Goal: Task Accomplishment & Management: Manage account settings

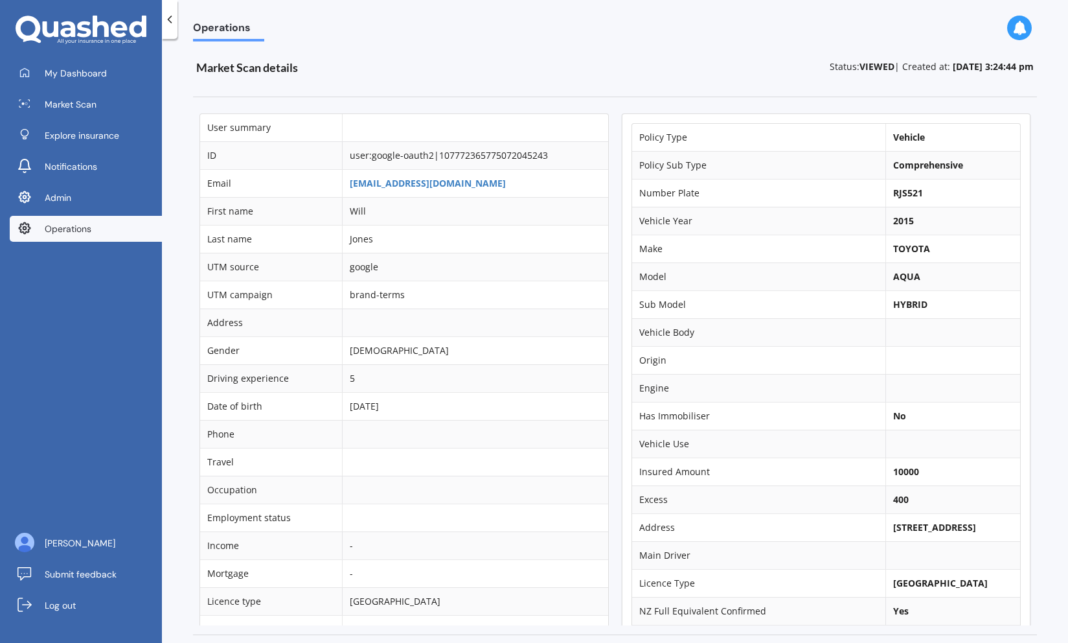
click at [57, 223] on span "Operations" at bounding box center [68, 228] width 47 height 13
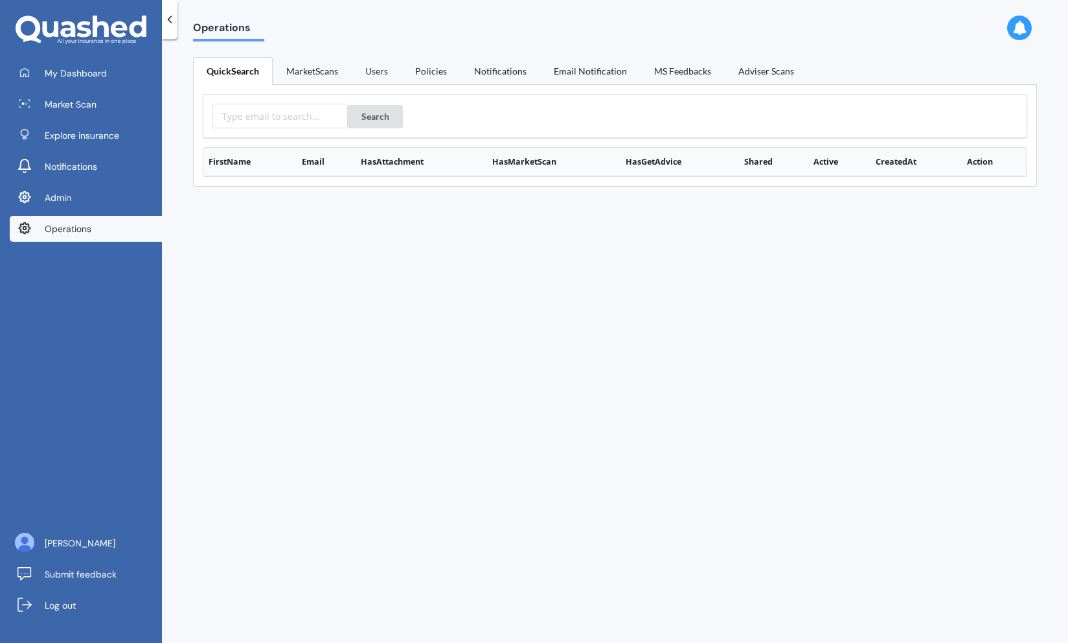
click at [371, 73] on link "Users" at bounding box center [377, 70] width 50 height 27
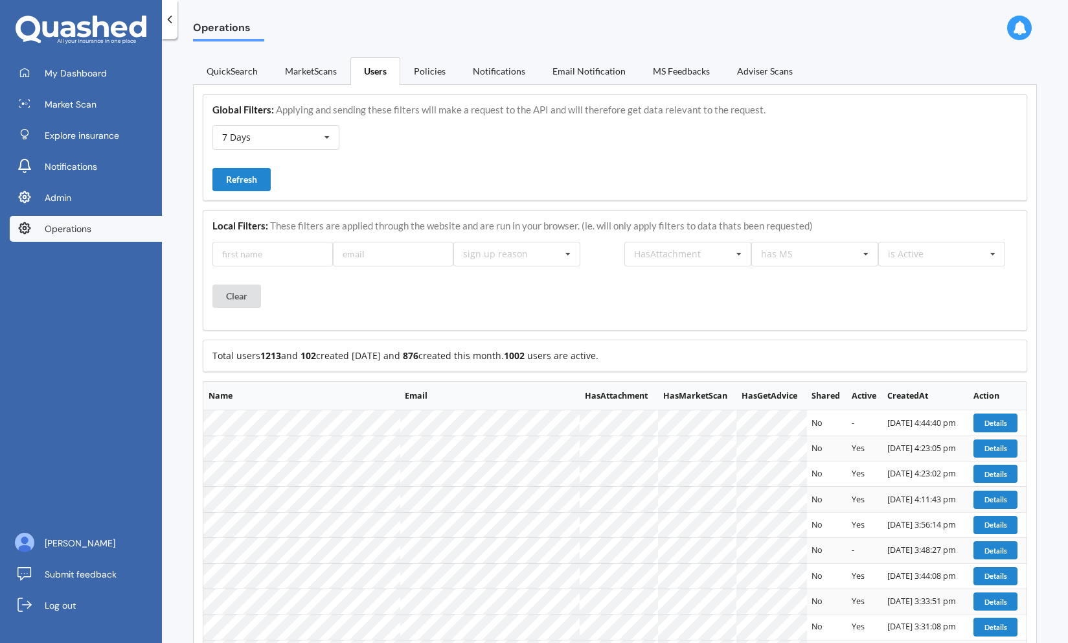
scroll to position [691, 0]
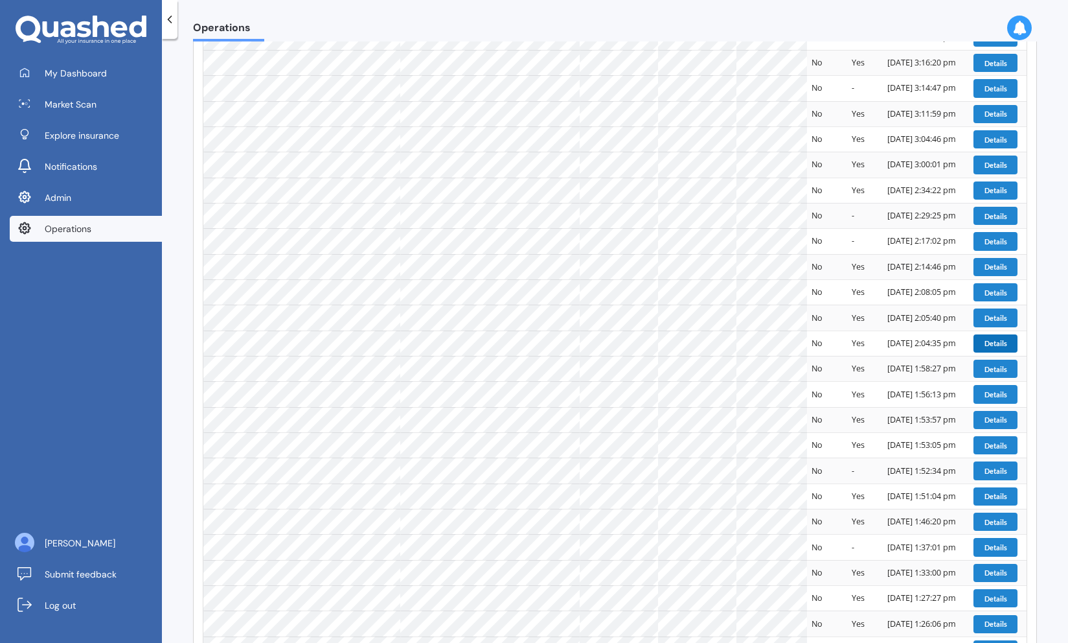
click at [983, 338] on button "Details" at bounding box center [996, 343] width 44 height 18
click at [993, 317] on button "Details" at bounding box center [996, 317] width 44 height 18
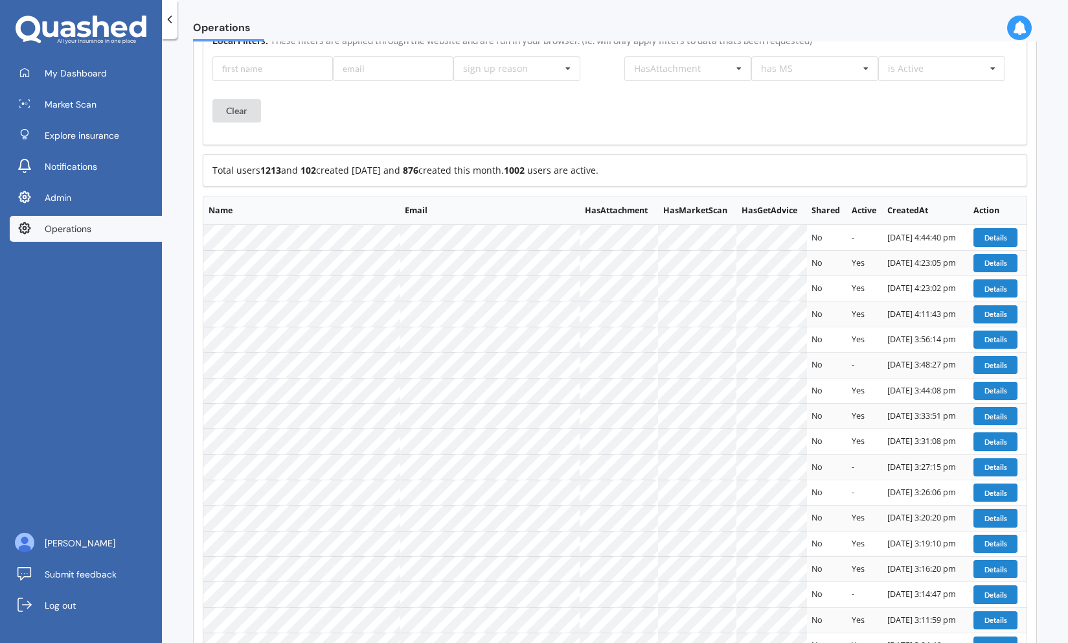
scroll to position [0, 0]
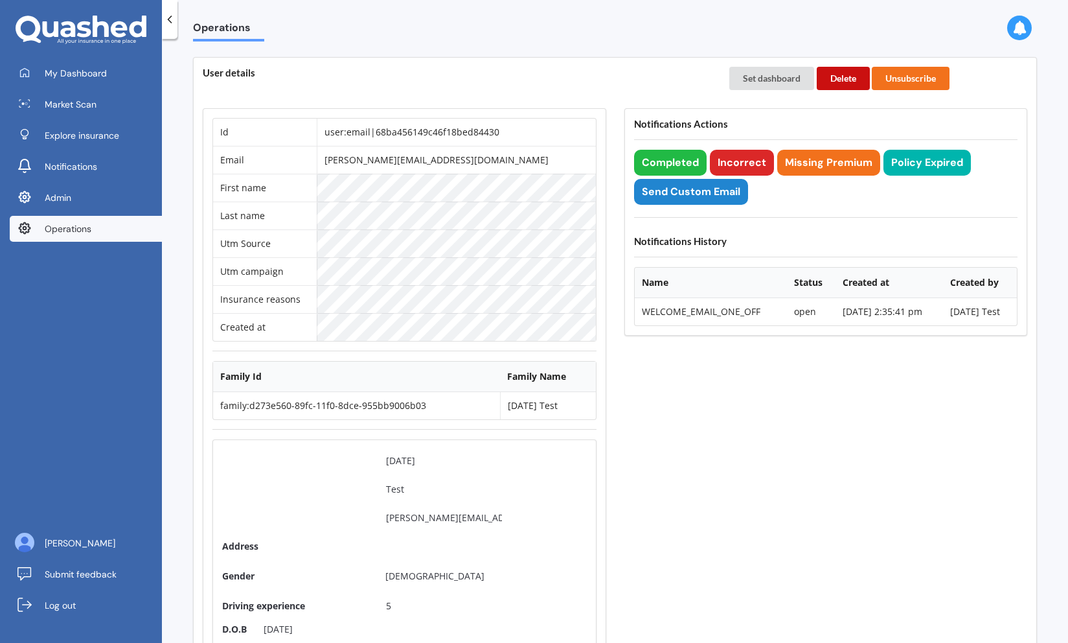
click at [843, 78] on button "Delete" at bounding box center [843, 78] width 53 height 23
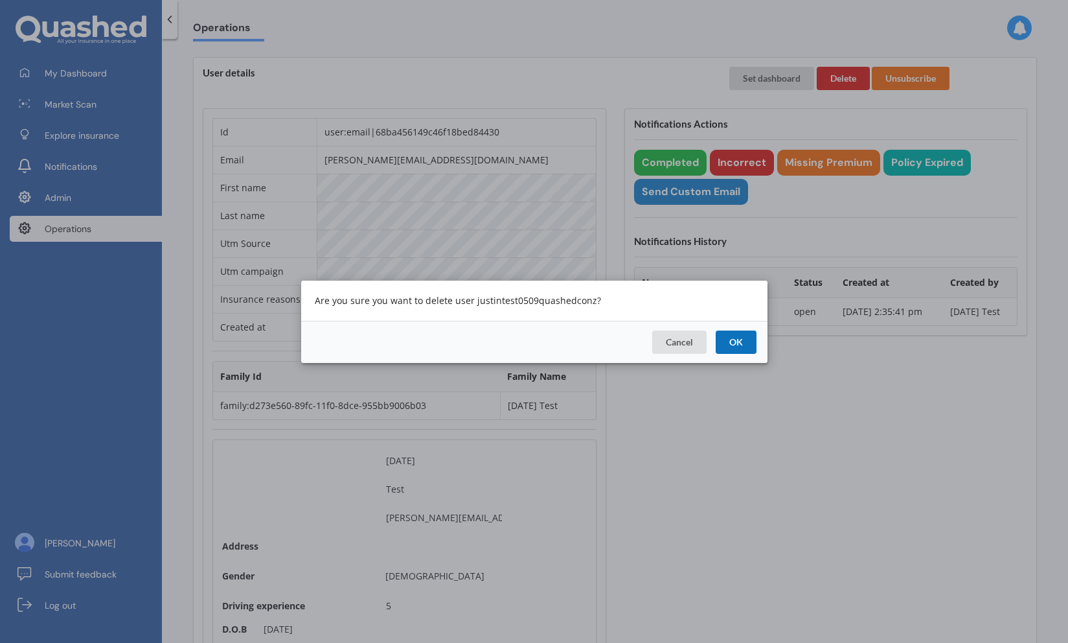
click at [736, 339] on button "OK" at bounding box center [735, 341] width 41 height 23
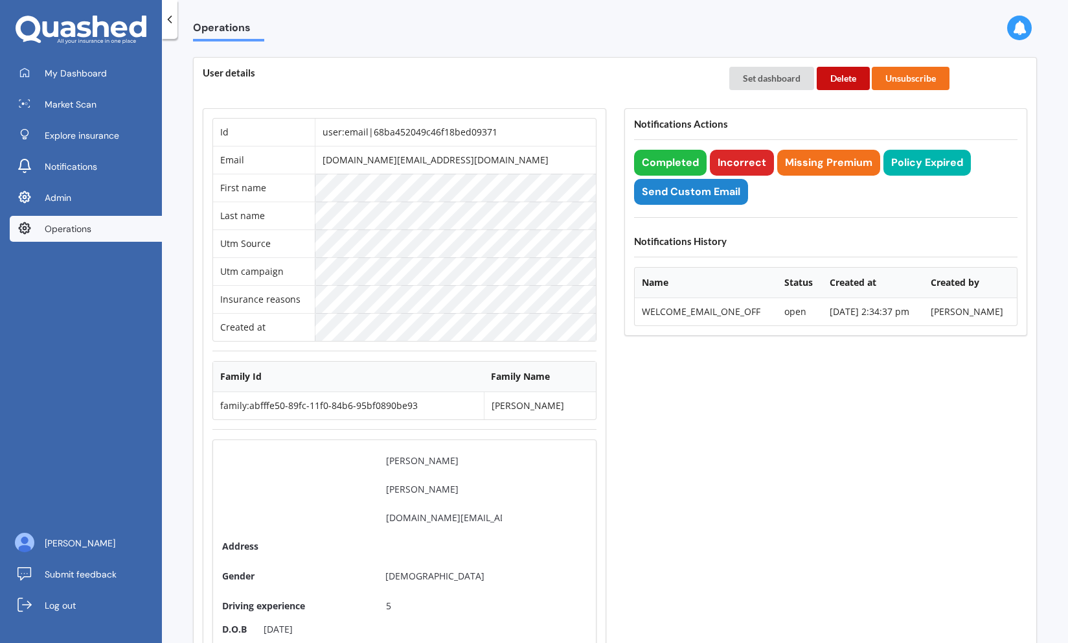
click at [844, 74] on button "Delete" at bounding box center [843, 78] width 53 height 23
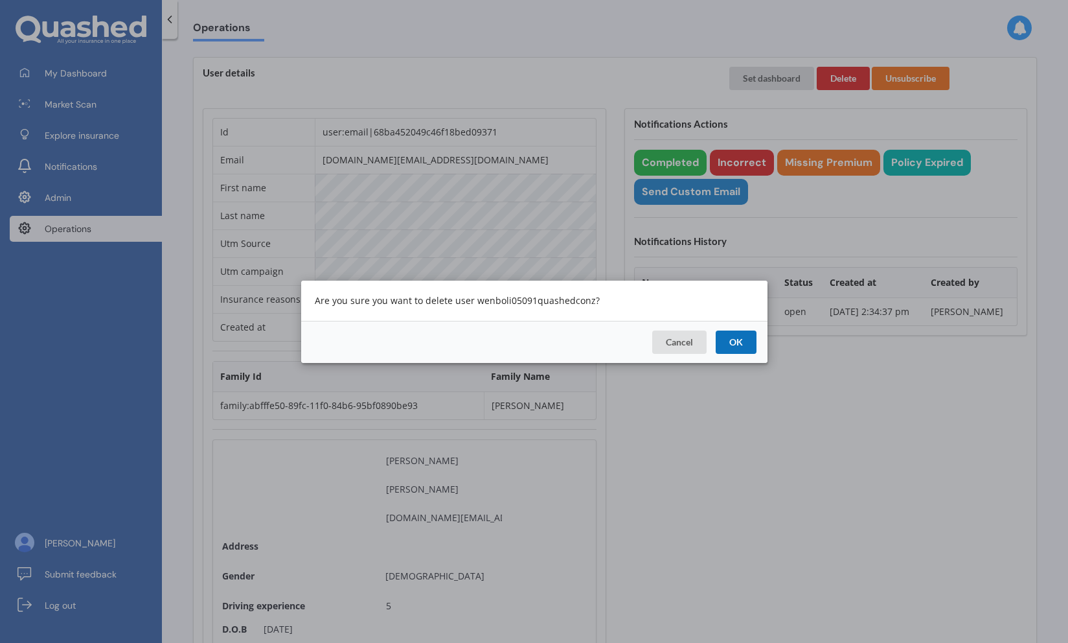
click at [735, 347] on button "OK" at bounding box center [735, 341] width 41 height 23
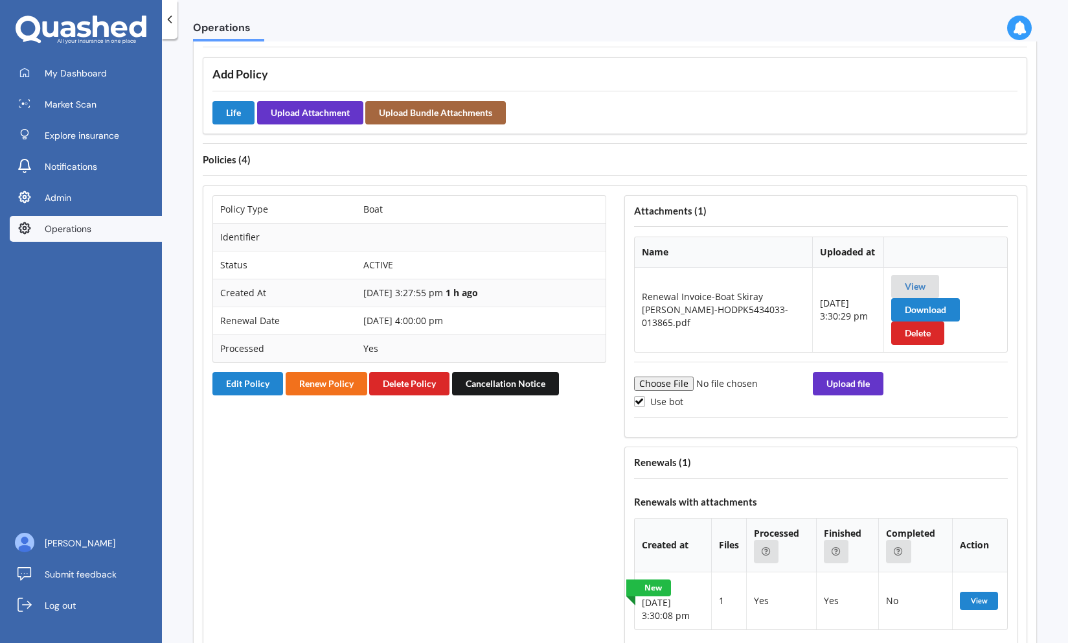
scroll to position [934, 0]
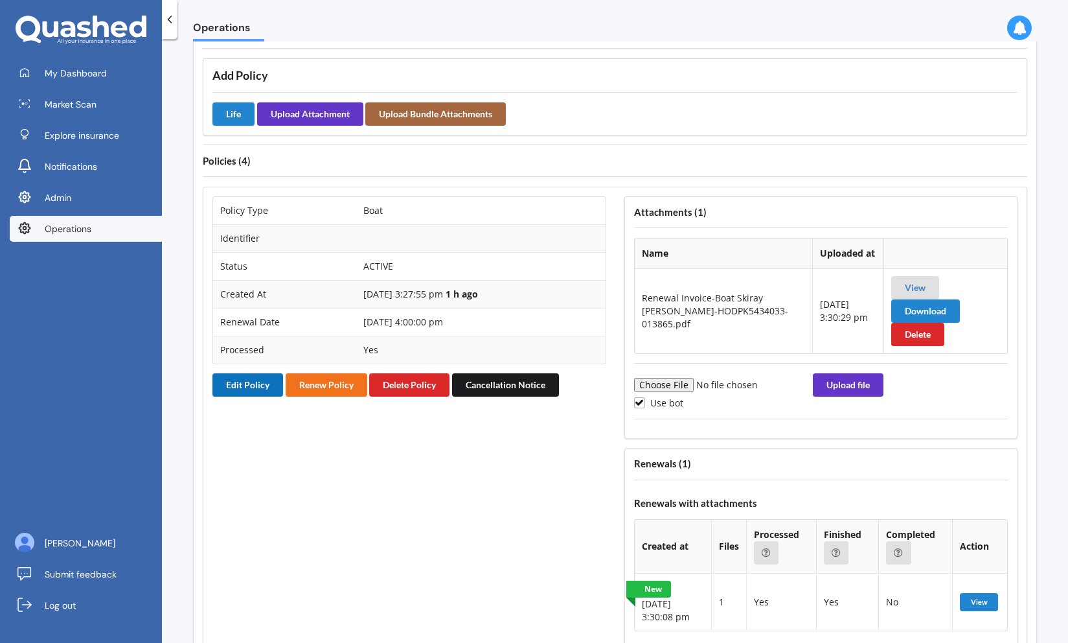
click at [245, 387] on button "Edit Policy" at bounding box center [247, 384] width 71 height 23
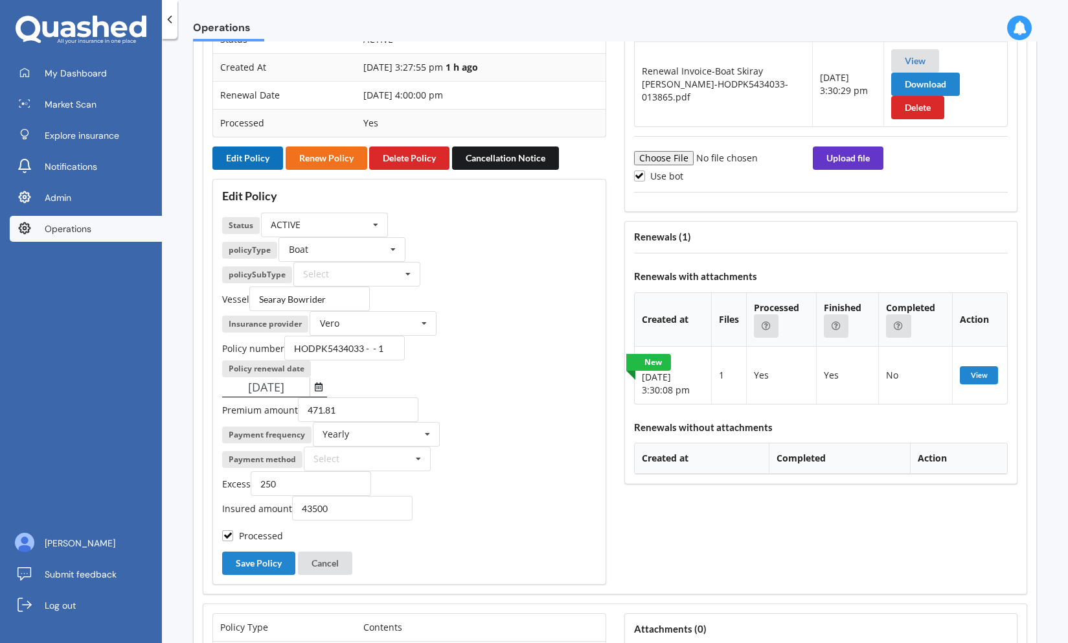
scroll to position [1174, 0]
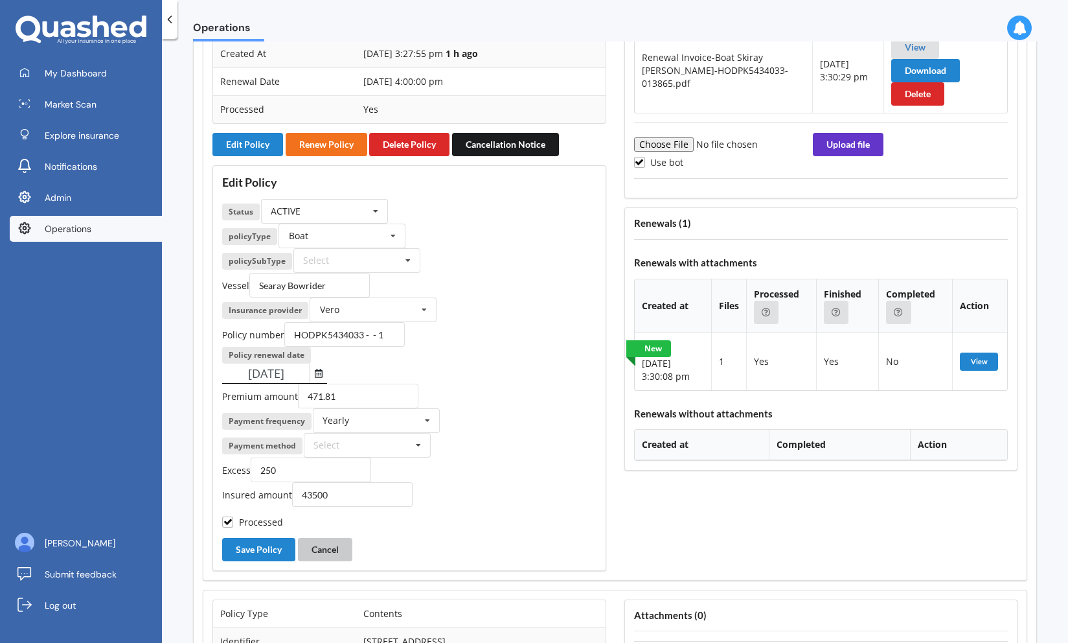
click at [336, 550] on button "Cancel" at bounding box center [325, 549] width 54 height 23
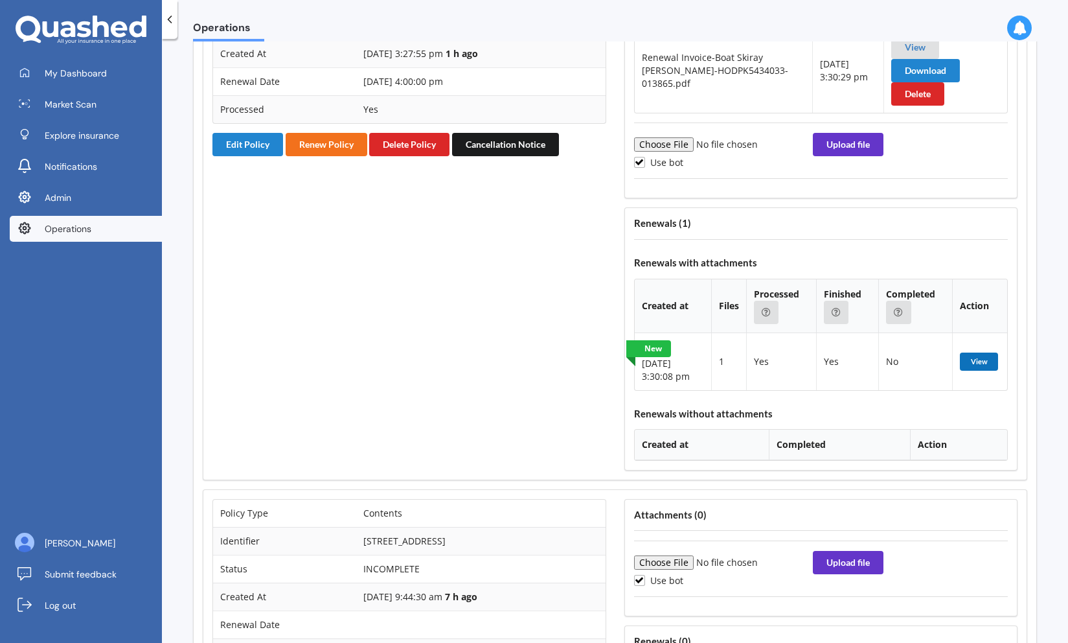
click at [974, 366] on button "View" at bounding box center [979, 361] width 38 height 18
